Goal: Information Seeking & Learning: Learn about a topic

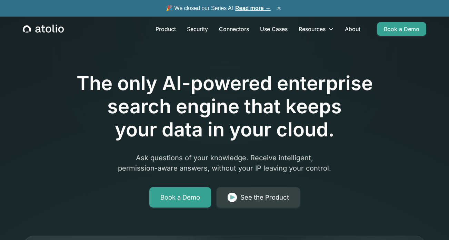
click at [247, 10] on link "Read more →" at bounding box center [253, 8] width 36 height 6
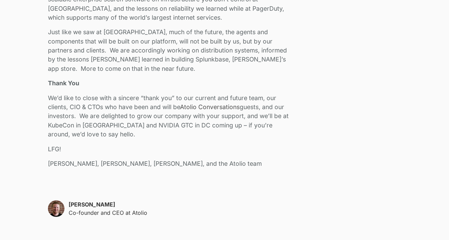
scroll to position [1507, 0]
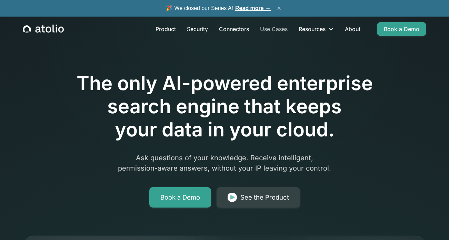
click at [272, 30] on link "Use Cases" at bounding box center [274, 29] width 39 height 14
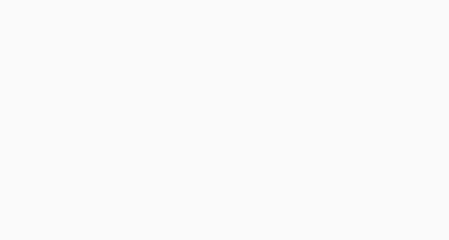
scroll to position [927, 0]
